Goal: Browse casually: Explore the website without a specific task or goal

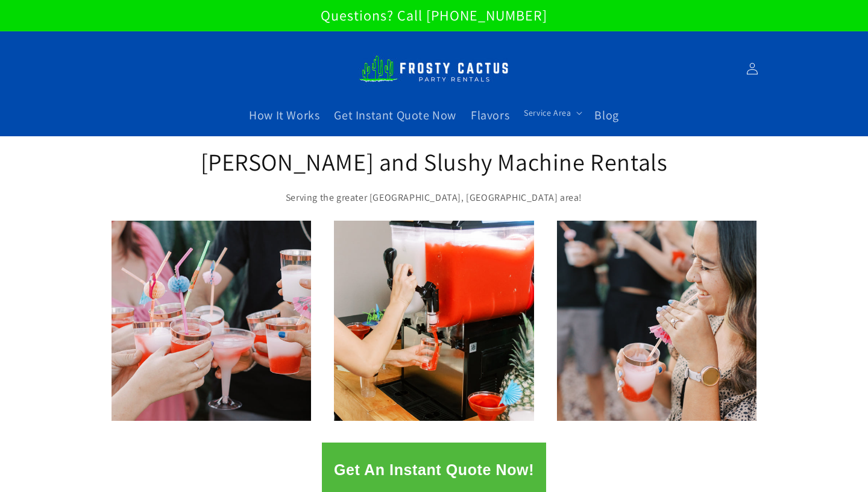
click at [445, 166] on h2 "Margarita and Slushy Machine Rentals" at bounding box center [434, 161] width 470 height 31
click at [480, 166] on h2 "Margarita and Slushy Machine Rentals" at bounding box center [434, 161] width 470 height 31
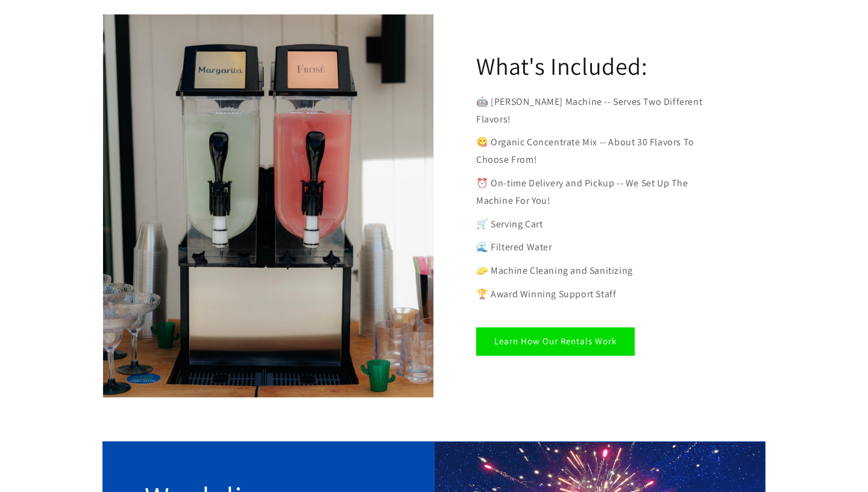
scroll to position [1132, 0]
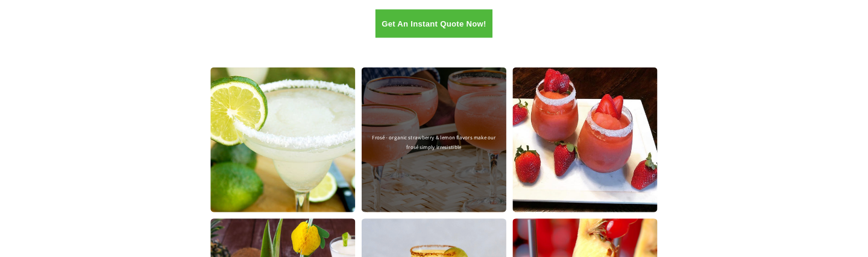
scroll to position [435, 0]
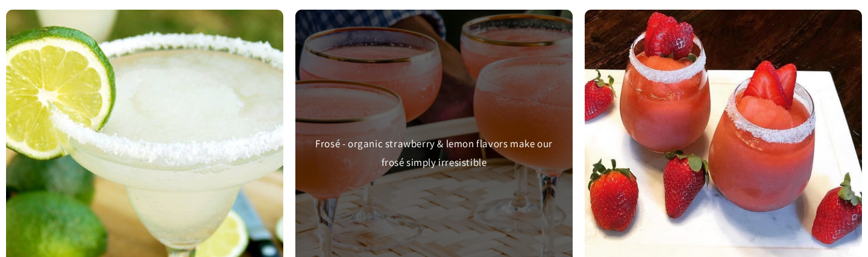
scroll to position [565, 0]
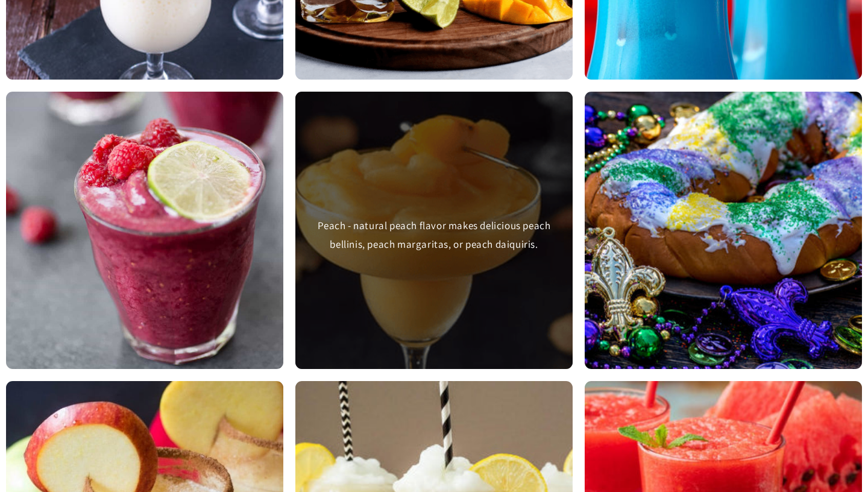
scroll to position [1118, 0]
